Goal: Task Accomplishment & Management: Complete application form

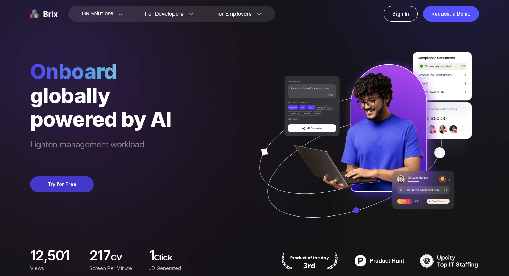
click at [70, 183] on button "Try for Free" at bounding box center [62, 185] width 64 height 16
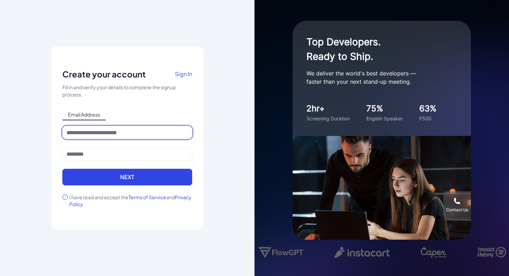
click at [95, 130] on input at bounding box center [127, 132] width 130 height 13
type input "**********"
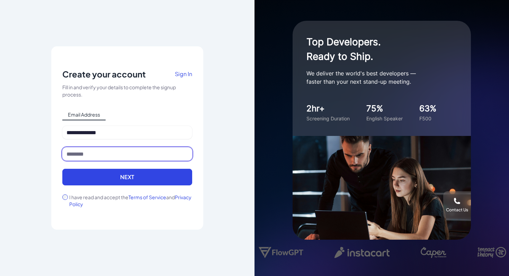
click at [110, 152] on input at bounding box center [127, 154] width 130 height 13
type input "**********"
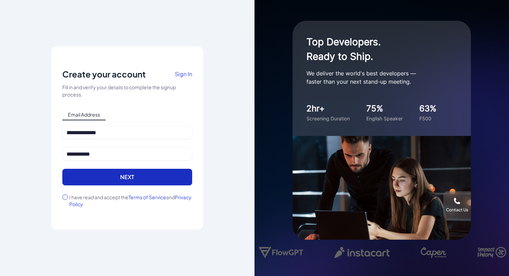
click at [119, 178] on button "Next" at bounding box center [127, 177] width 130 height 17
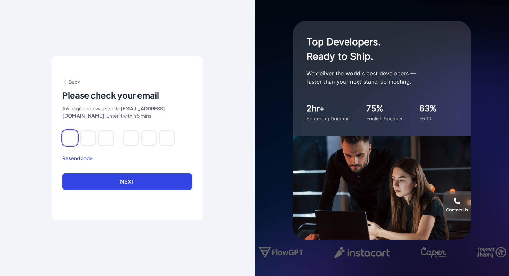
click at [69, 132] on input at bounding box center [69, 138] width 15 height 15
paste input "******"
type input "*"
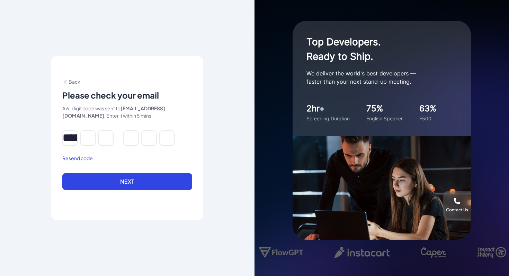
type input "*"
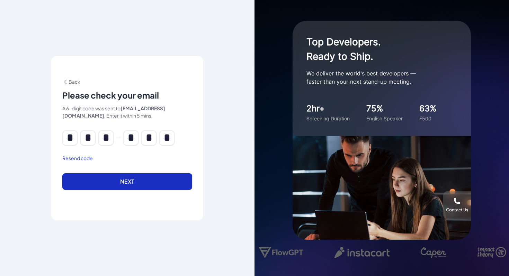
click at [127, 186] on button "Next" at bounding box center [127, 182] width 130 height 17
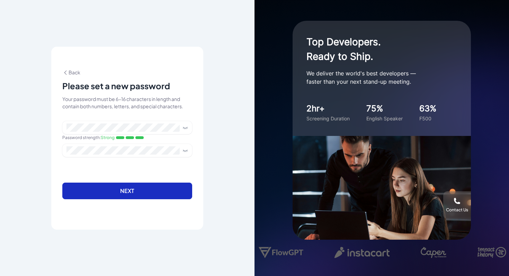
click at [122, 191] on button "Next" at bounding box center [127, 191] width 130 height 17
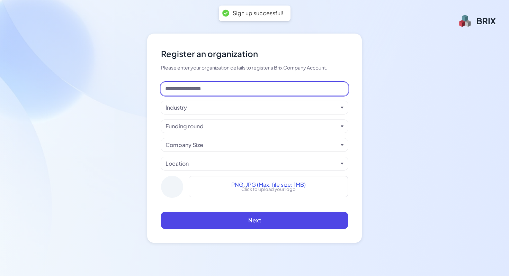
click at [180, 94] on input at bounding box center [254, 88] width 187 height 13
type input "**********"
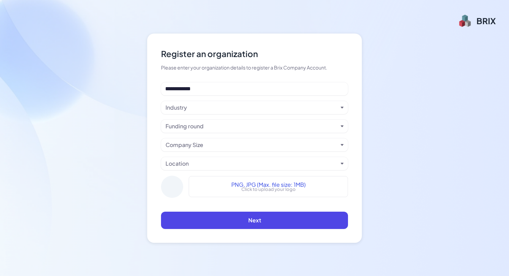
click at [212, 106] on div "Industry" at bounding box center [252, 108] width 173 height 8
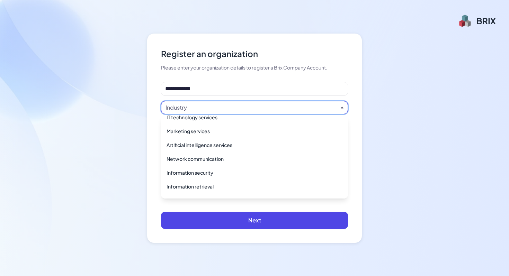
scroll to position [158, 0]
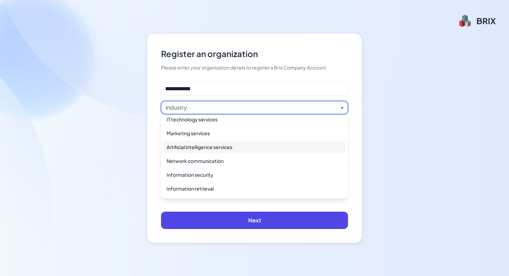
click at [205, 148] on div "Artificial intelligence services" at bounding box center [255, 147] width 182 height 12
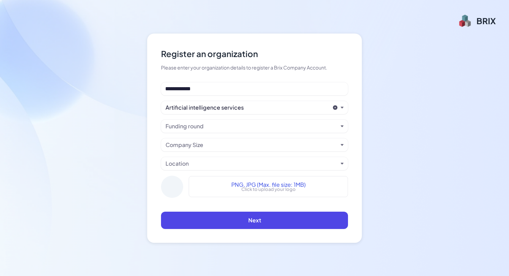
click at [227, 126] on div "Funding round" at bounding box center [252, 126] width 173 height 8
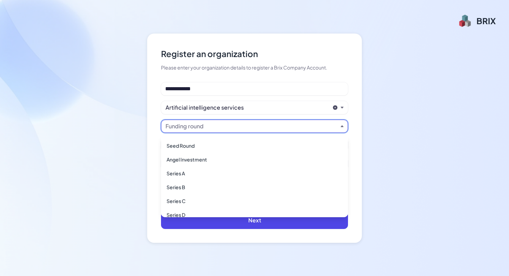
scroll to position [12, 0]
click at [193, 169] on div "Series A" at bounding box center [255, 173] width 182 height 12
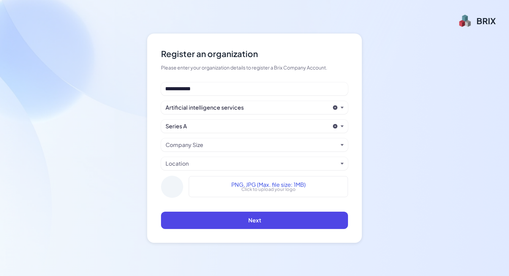
click at [215, 147] on div "Company Size" at bounding box center [252, 145] width 173 height 8
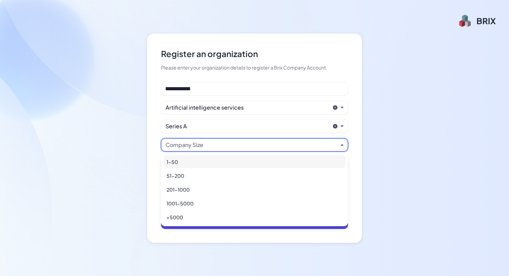
click at [206, 158] on div "1-50" at bounding box center [255, 162] width 182 height 12
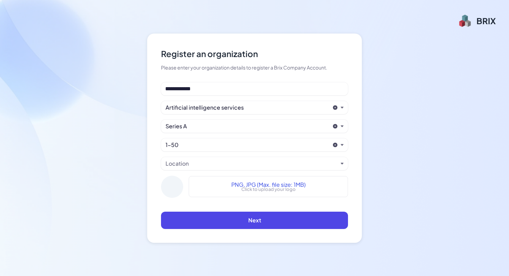
click at [205, 166] on div "Location" at bounding box center [252, 164] width 173 height 8
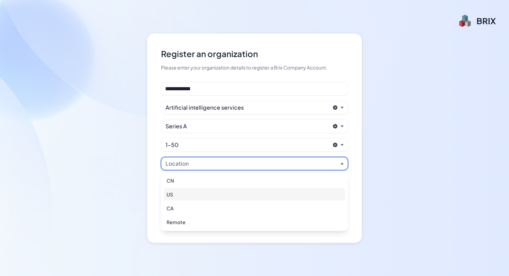
click at [197, 200] on div "US" at bounding box center [255, 194] width 182 height 12
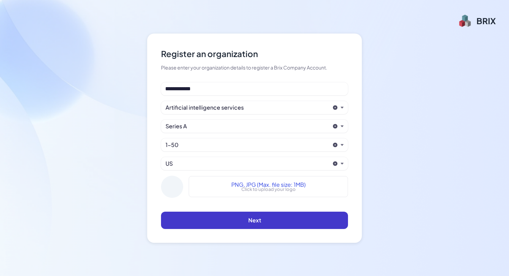
click at [262, 218] on button "Next" at bounding box center [254, 220] width 187 height 17
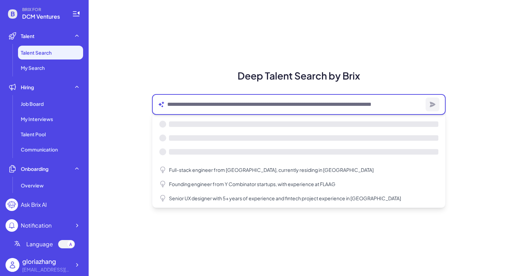
click at [204, 108] on textarea at bounding box center [295, 104] width 256 height 8
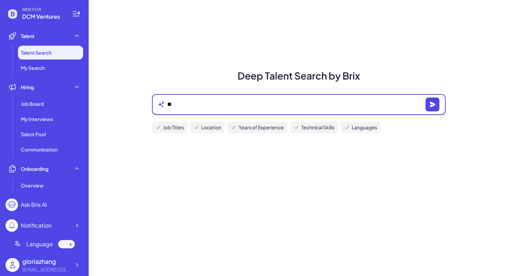
type textarea "*"
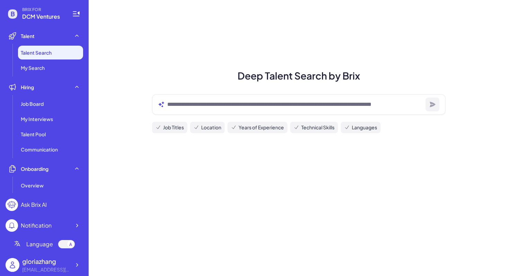
click at [280, 61] on div "Deep Talent Search by Brix Job Titles Location Years of Experience Technical Sk…" at bounding box center [299, 138] width 421 height 276
